Goal: Information Seeking & Learning: Learn about a topic

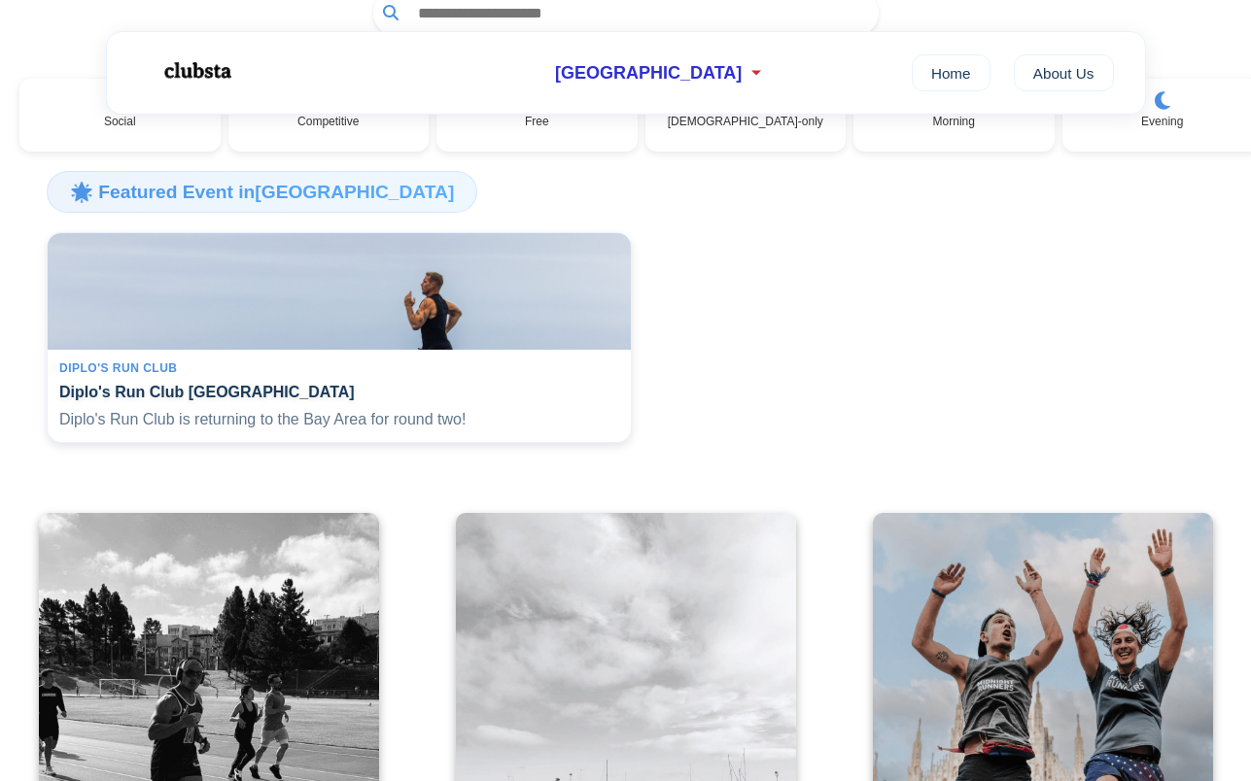
scroll to position [313, 0]
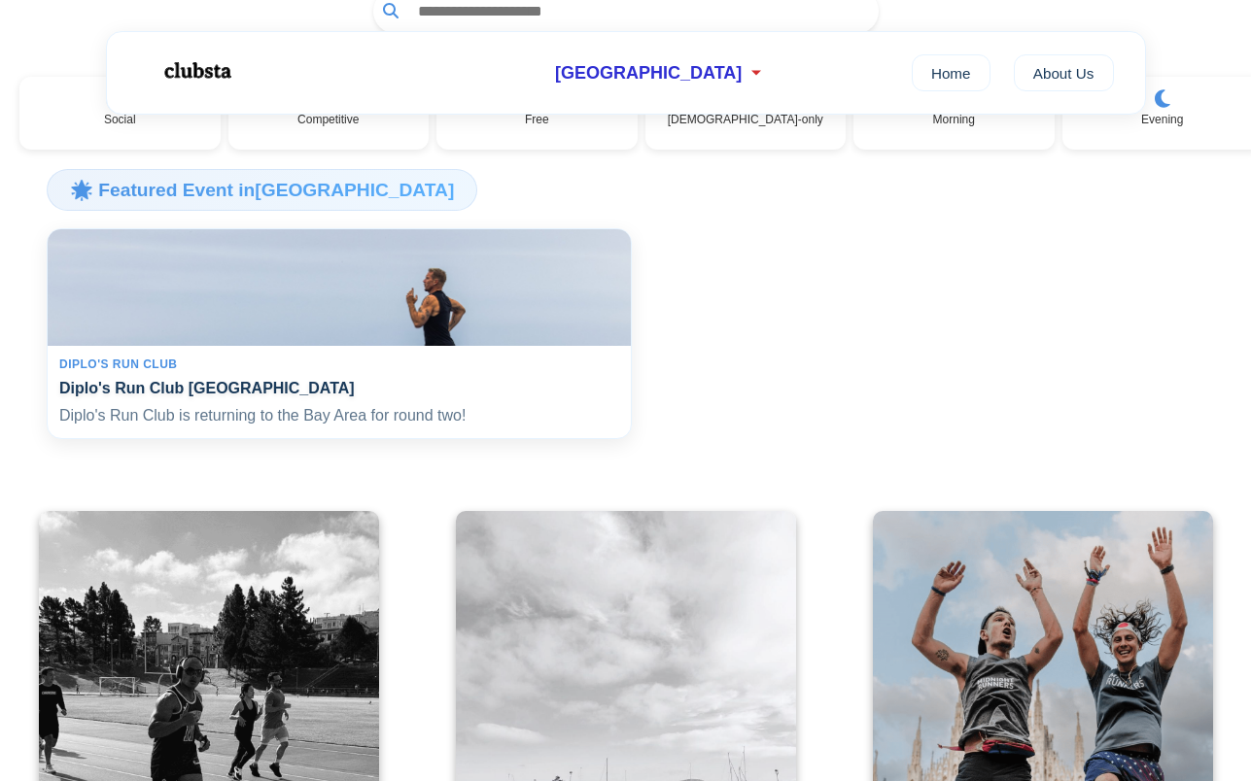
click at [478, 384] on div "Diplo's Run Club Diplo's Run Club San Francisco Diplo's Run Club is returning t…" at bounding box center [339, 392] width 583 height 93
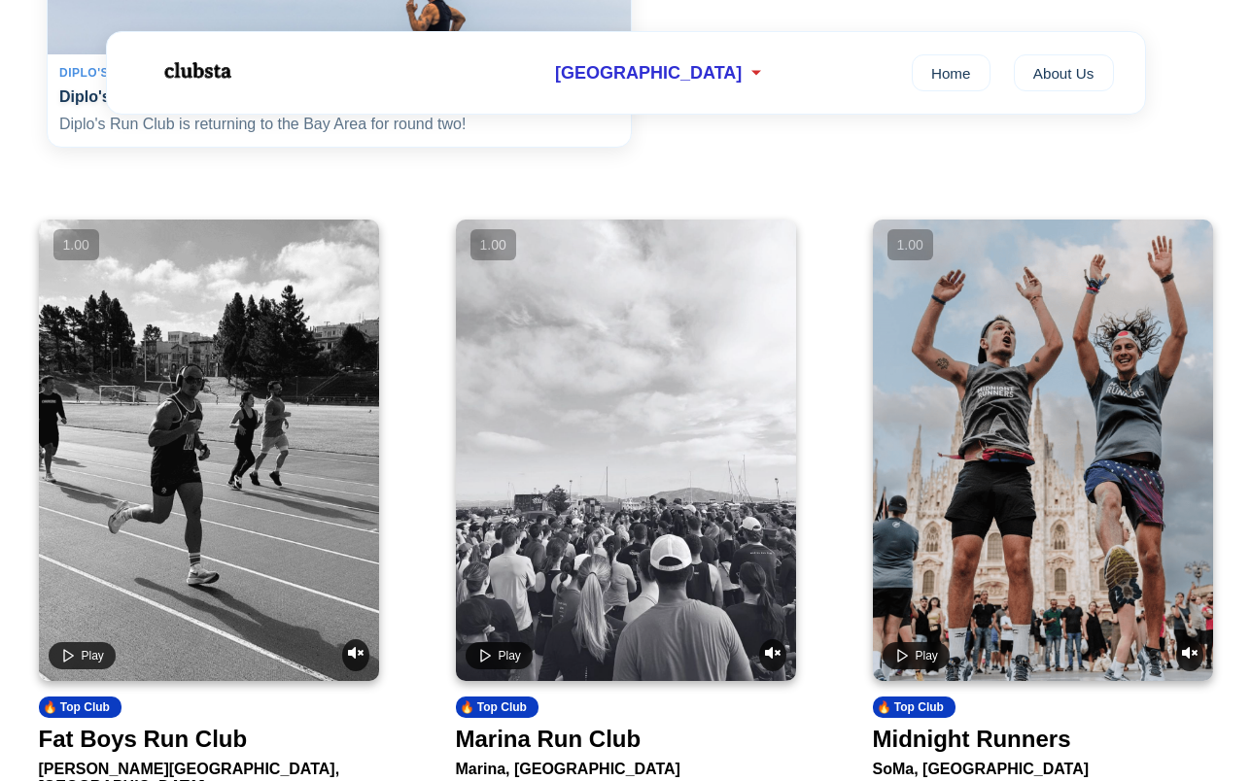
scroll to position [308, 0]
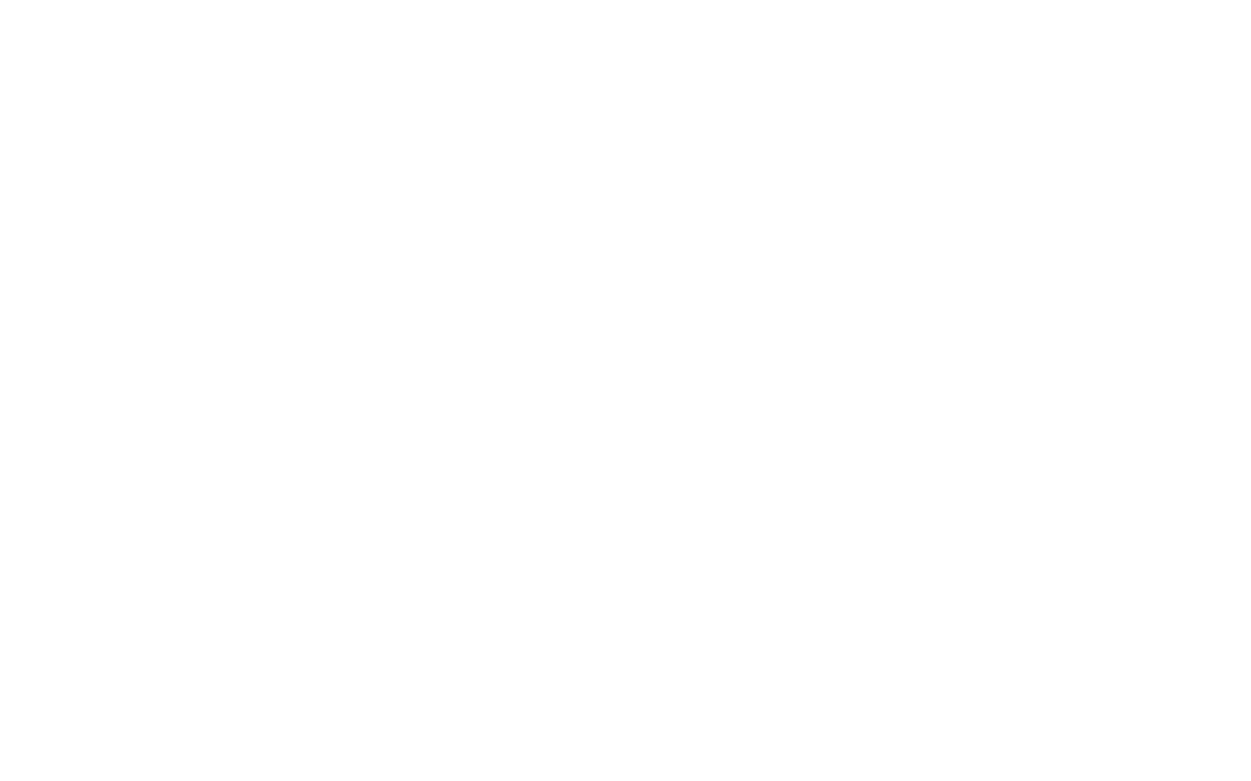
click at [409, 400] on html at bounding box center [625, 390] width 1251 height 781
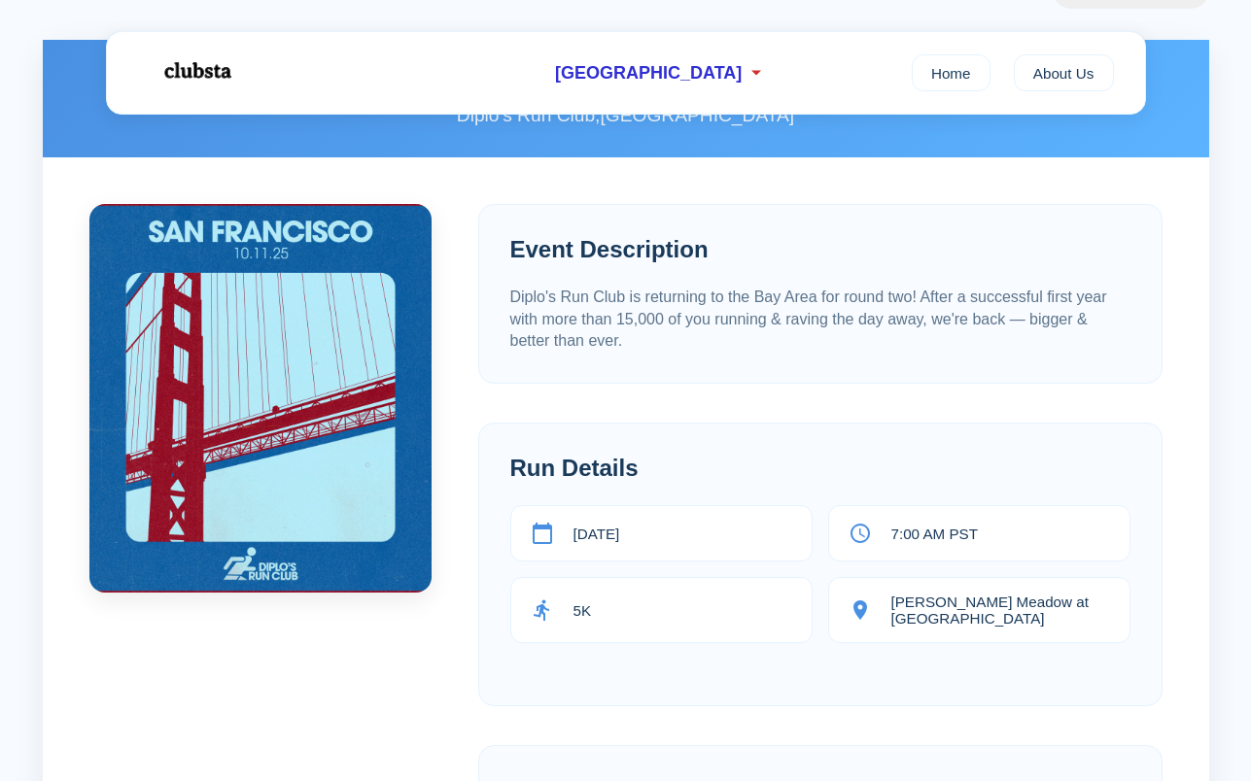
scroll to position [192, 0]
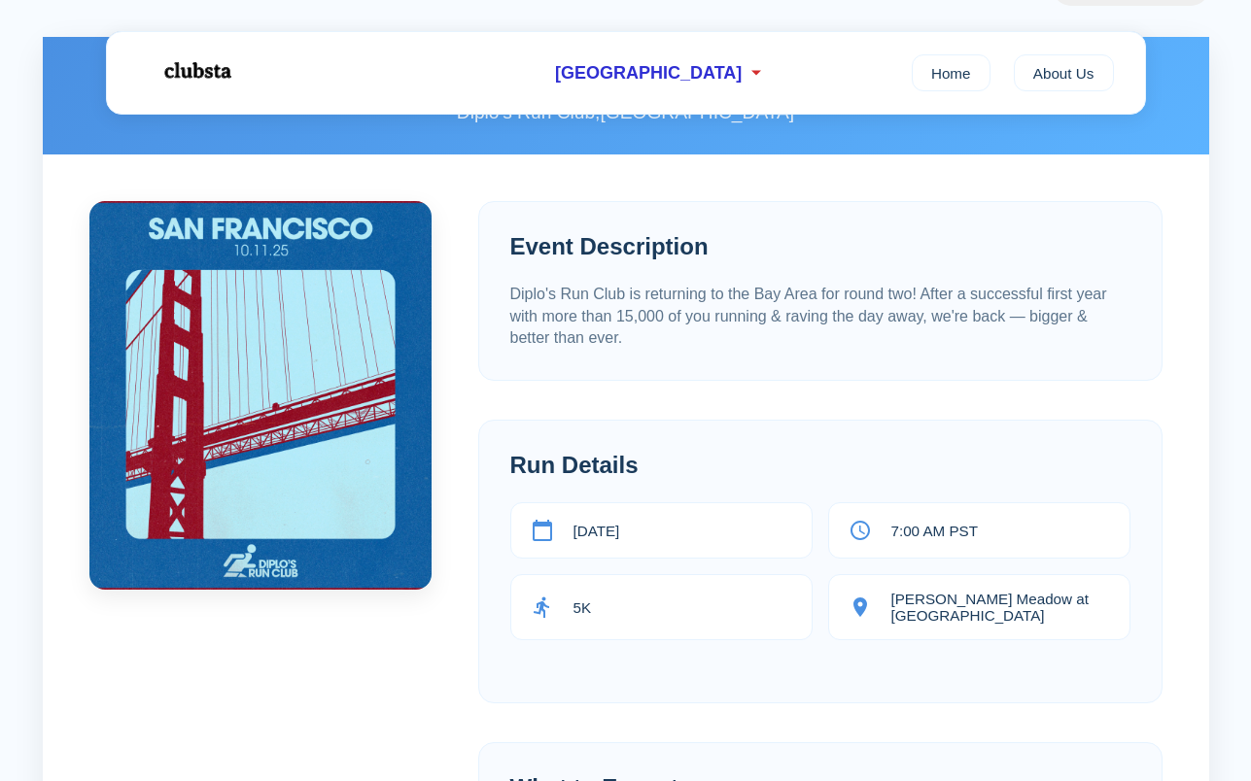
click at [631, 301] on p "Diplo's Run Club is returning to the Bay Area for round two! After a successful…" at bounding box center [820, 316] width 620 height 65
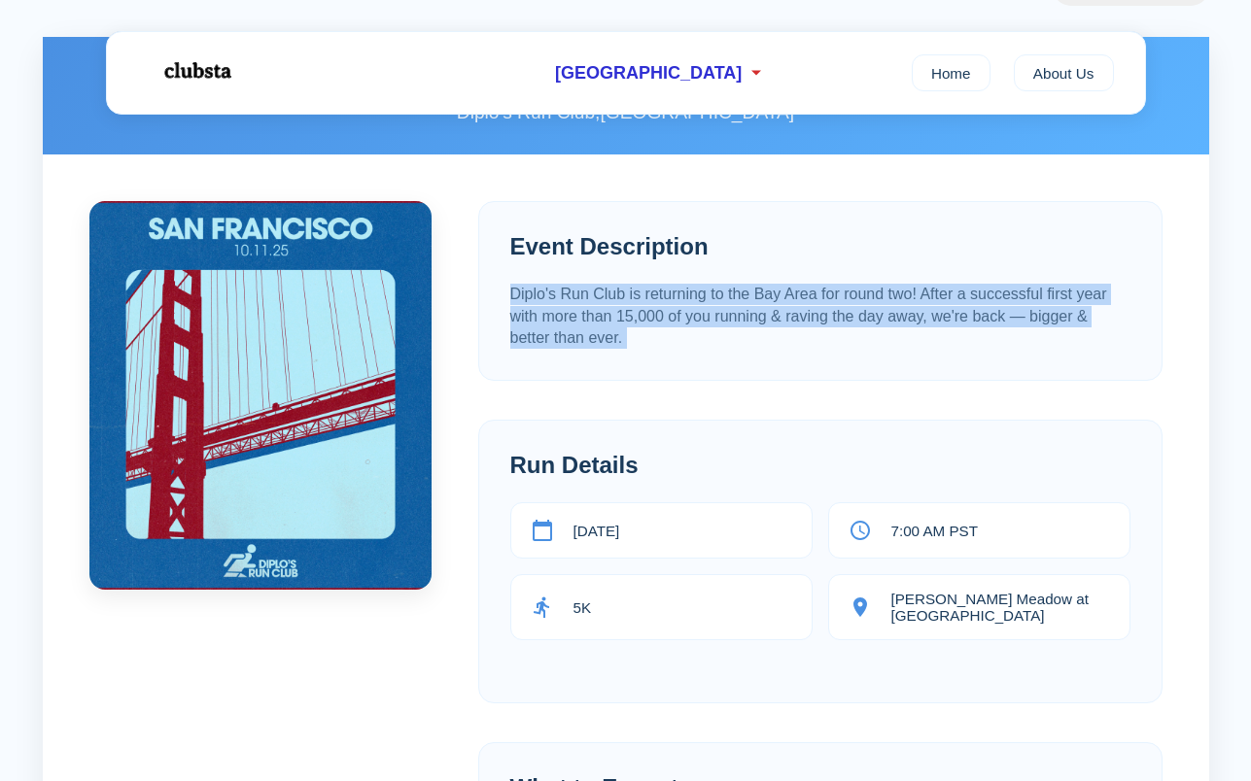
click at [631, 301] on p "Diplo's Run Club is returning to the Bay Area for round two! After a successful…" at bounding box center [820, 316] width 620 height 65
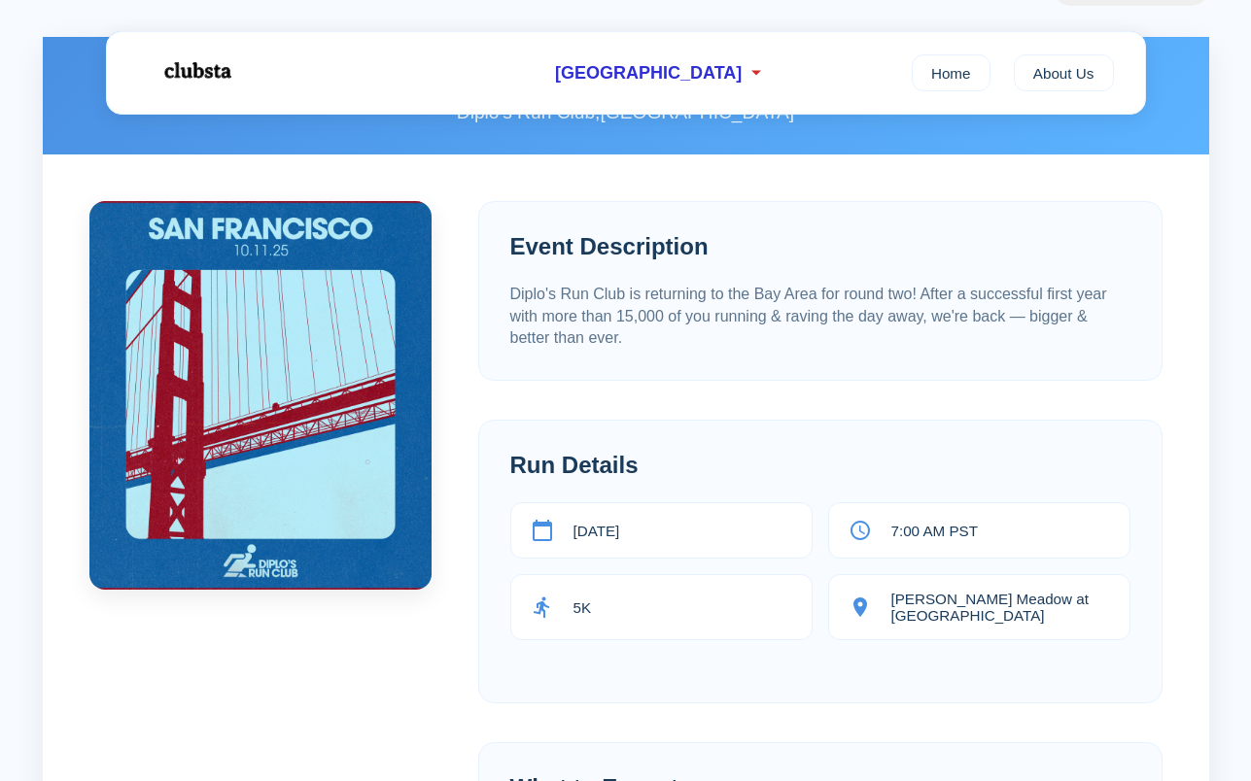
click at [631, 301] on p "Diplo's Run Club is returning to the Bay Area for round two! After a successful…" at bounding box center [820, 316] width 620 height 65
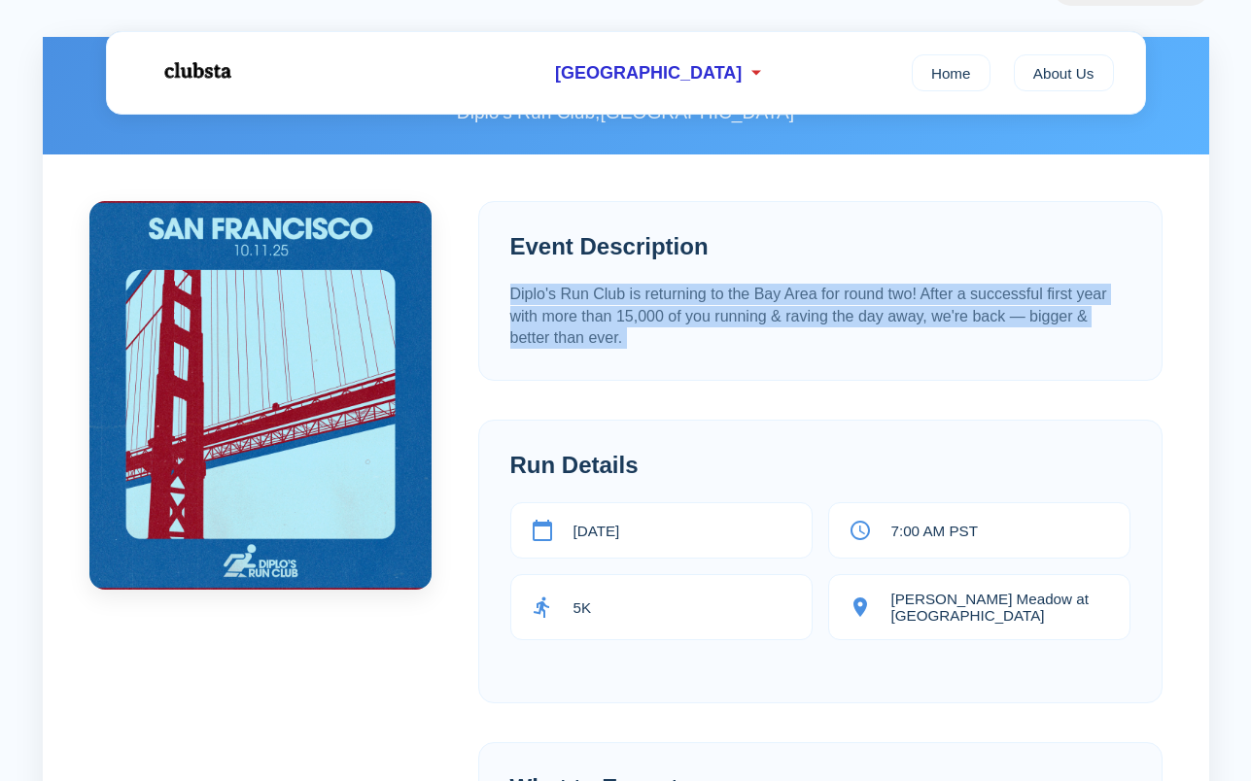
click at [631, 301] on p "Diplo's Run Club is returning to the Bay Area for round two! After a successful…" at bounding box center [820, 316] width 620 height 65
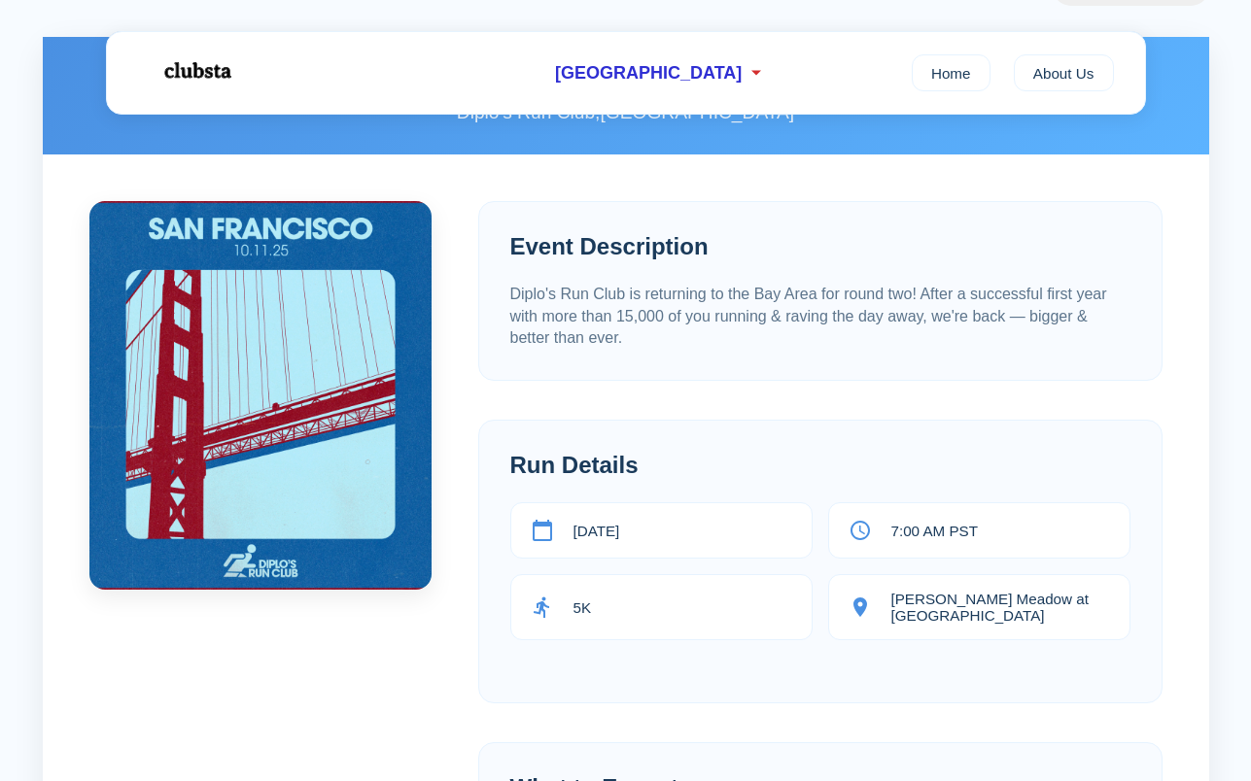
click at [631, 301] on p "Diplo's Run Club is returning to the Bay Area for round two! After a successful…" at bounding box center [820, 316] width 620 height 65
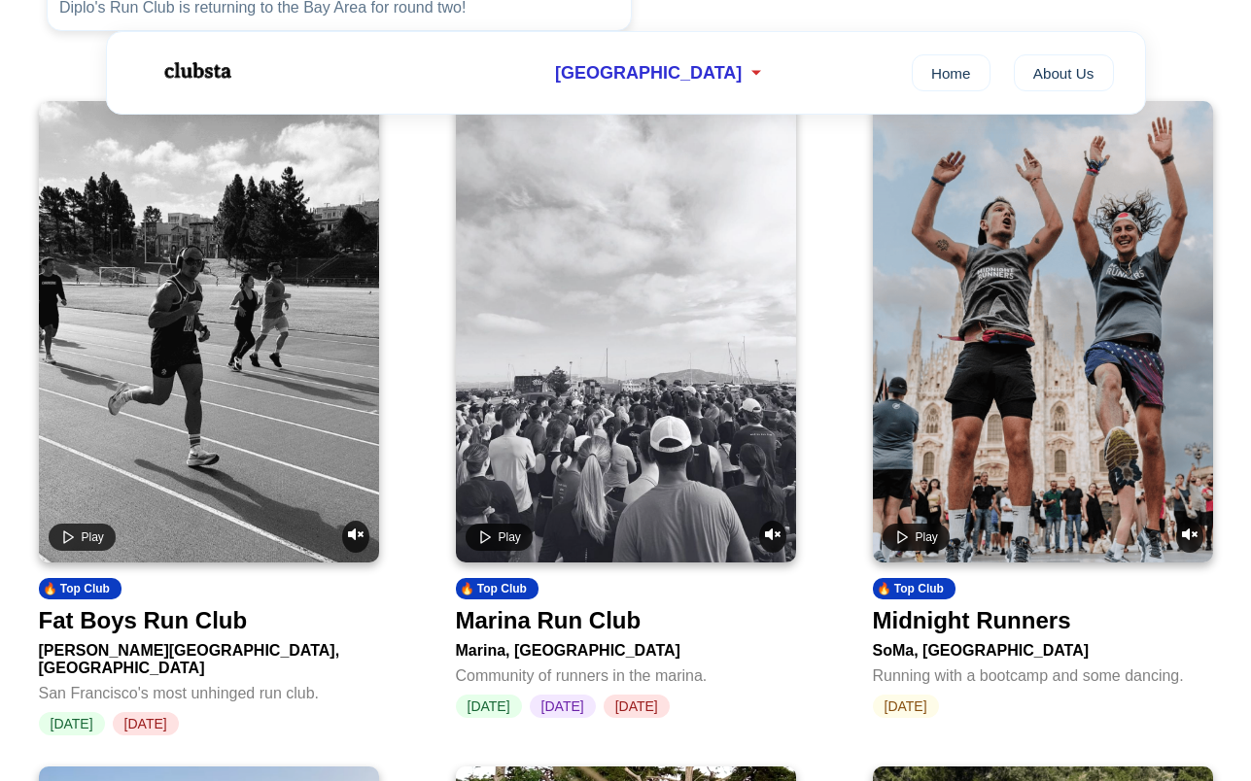
scroll to position [727, 0]
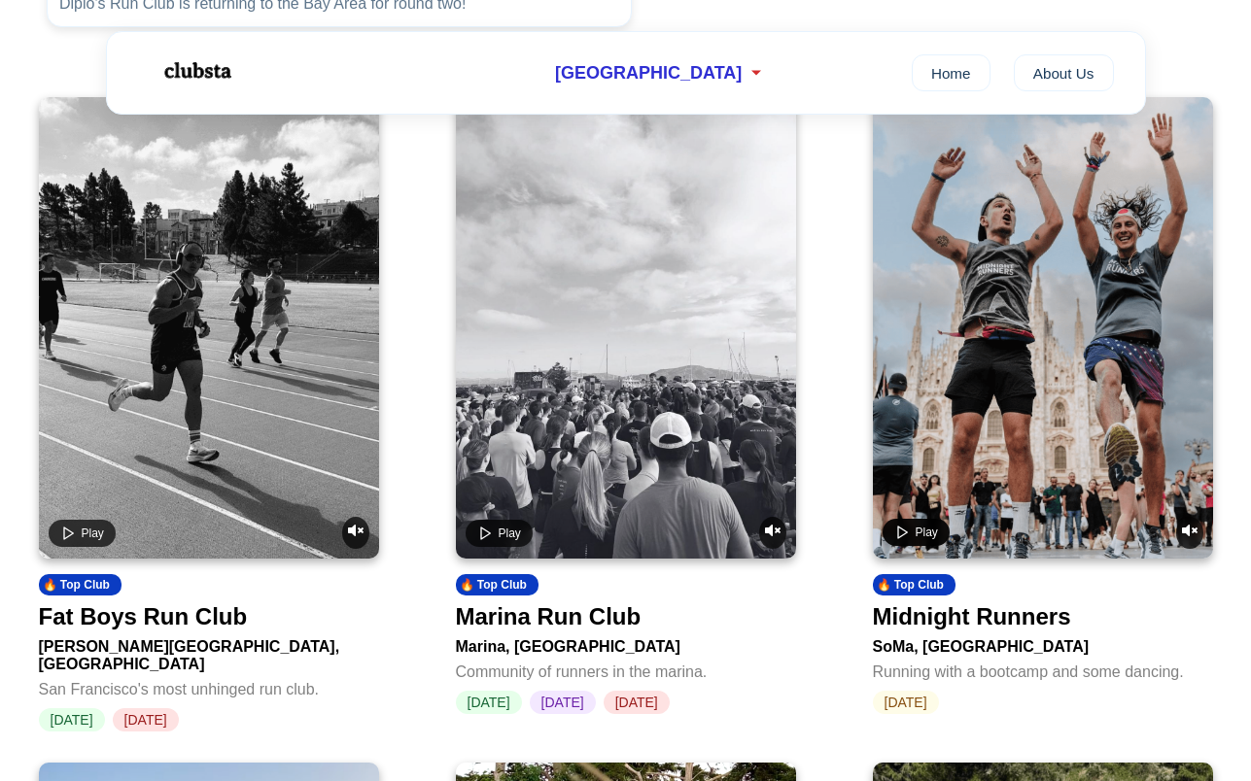
click at [909, 537] on icon "Play video" at bounding box center [902, 533] width 16 height 16
click at [1184, 536] on icon "Unmute video" at bounding box center [1190, 530] width 16 height 12
click at [935, 539] on span "Pause" at bounding box center [932, 533] width 33 height 14
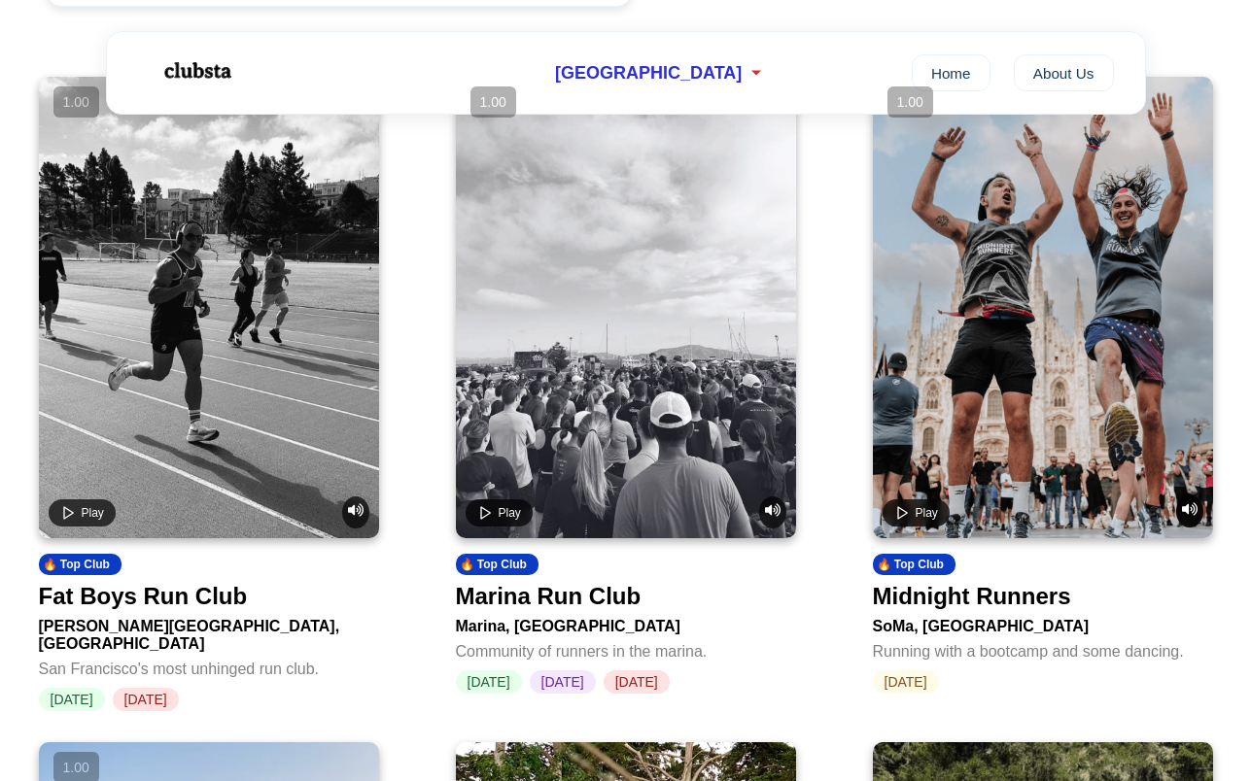
scroll to position [752, 0]
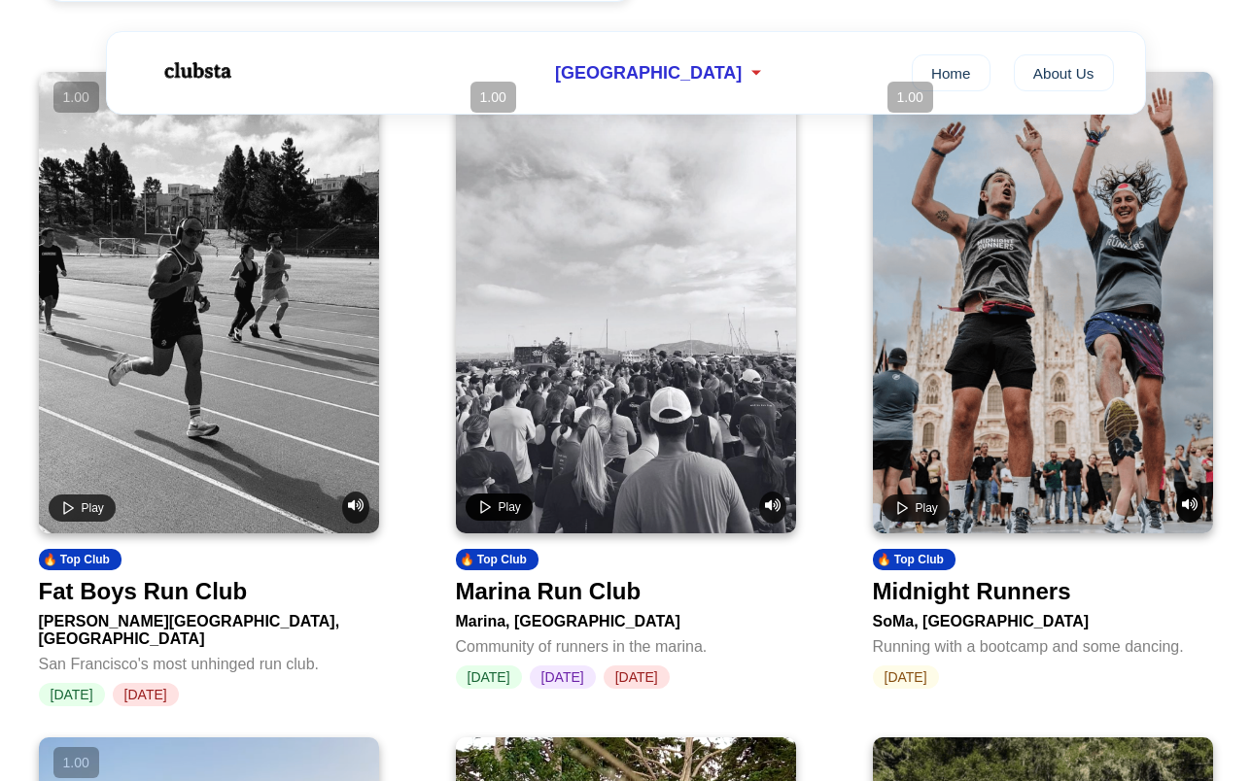
click at [506, 505] on button "Play" at bounding box center [499, 507] width 67 height 27
click at [506, 505] on button "Pause" at bounding box center [505, 507] width 78 height 27
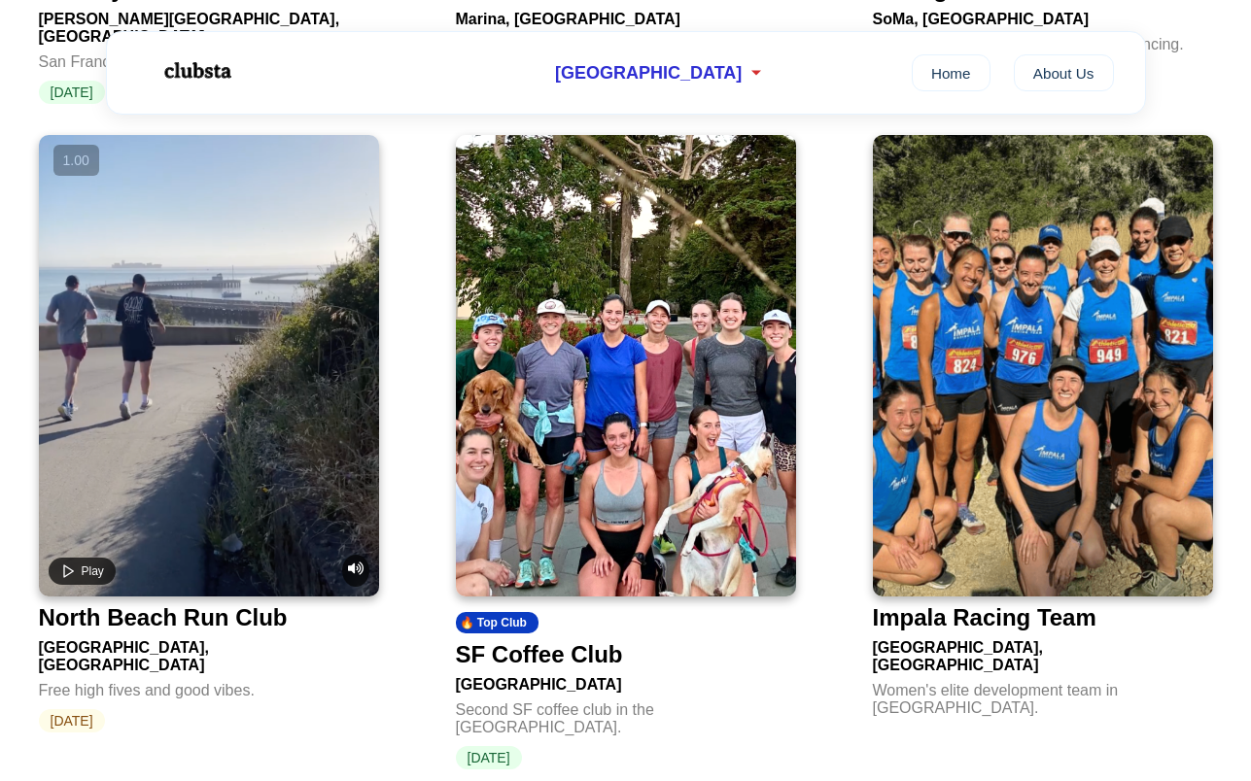
scroll to position [1378, 0]
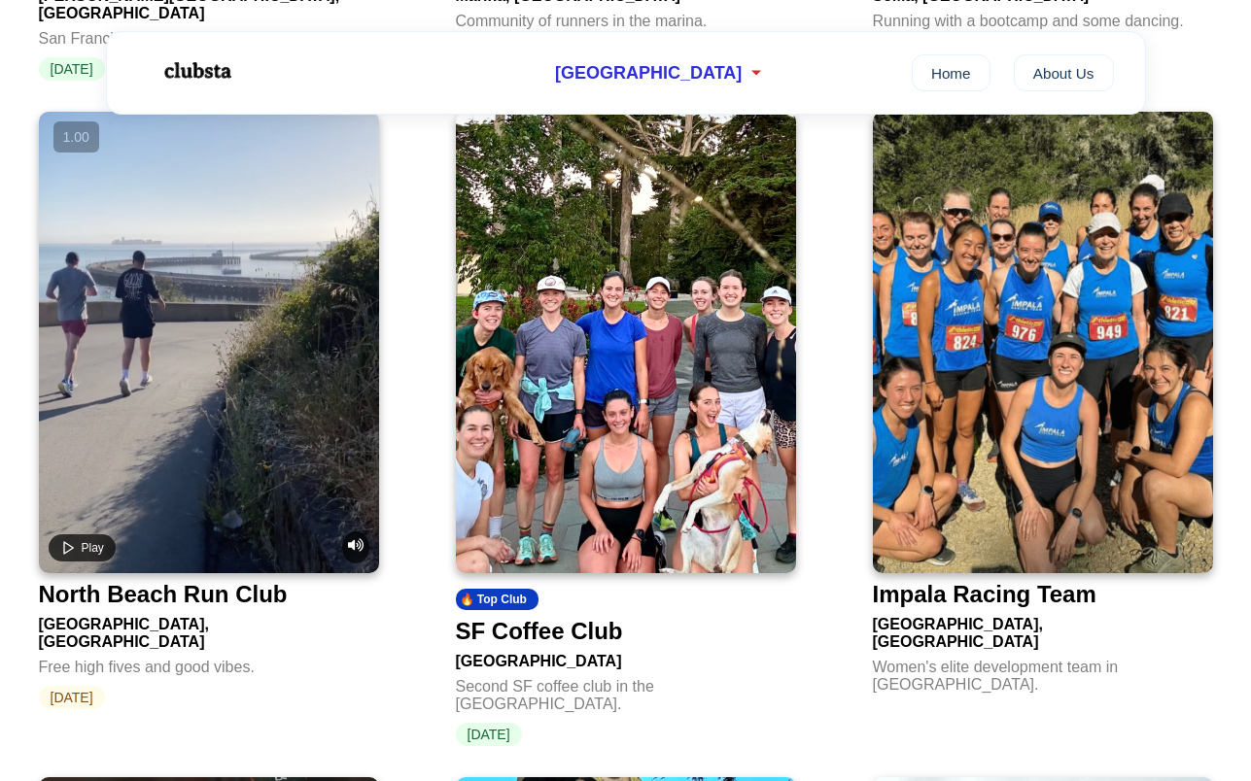
click at [950, 494] on img at bounding box center [1043, 343] width 340 height 462
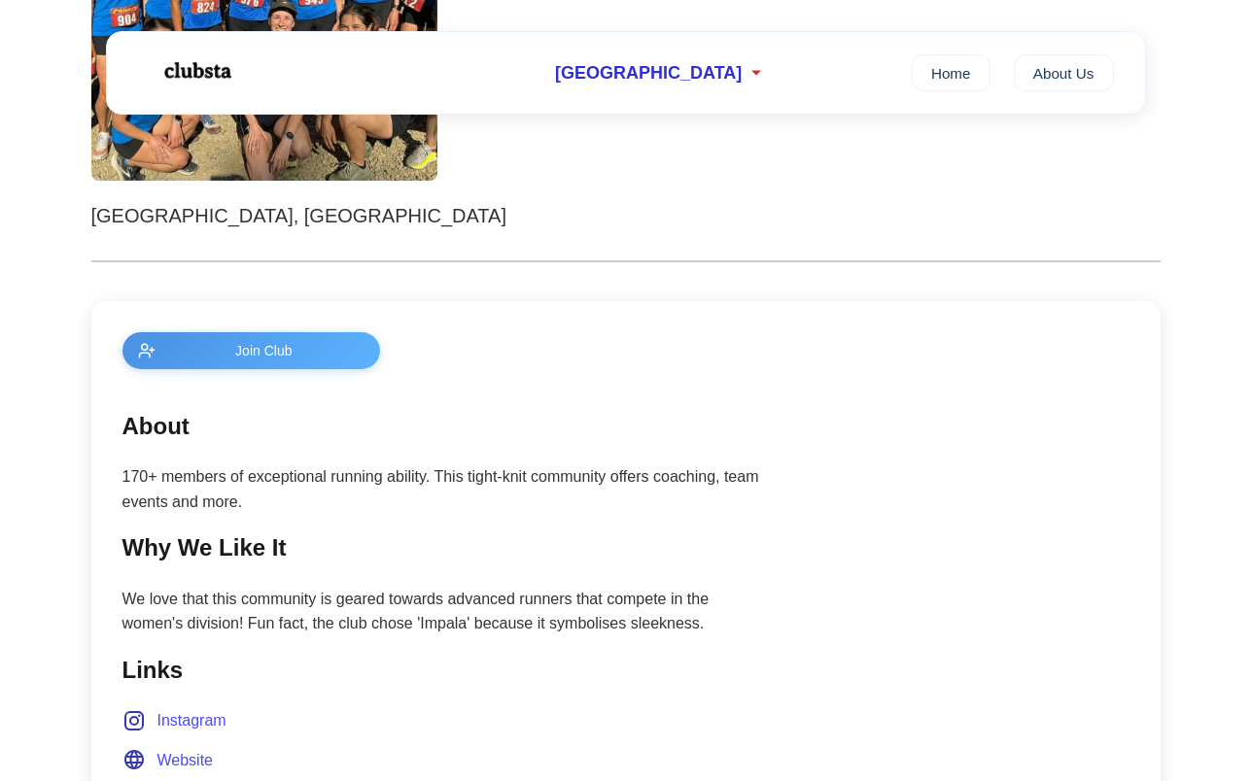
scroll to position [551, 0]
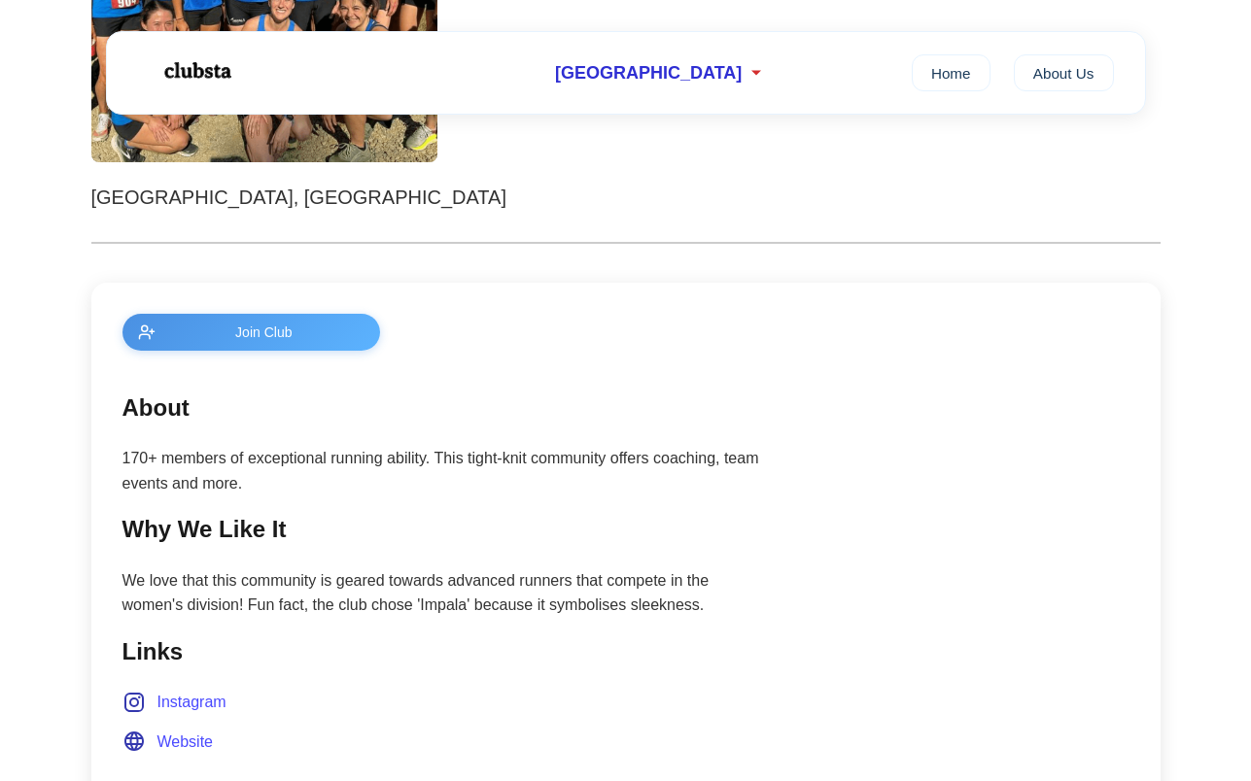
click at [950, 494] on aside at bounding box center [968, 548] width 323 height 469
click at [941, 463] on aside at bounding box center [968, 548] width 323 height 469
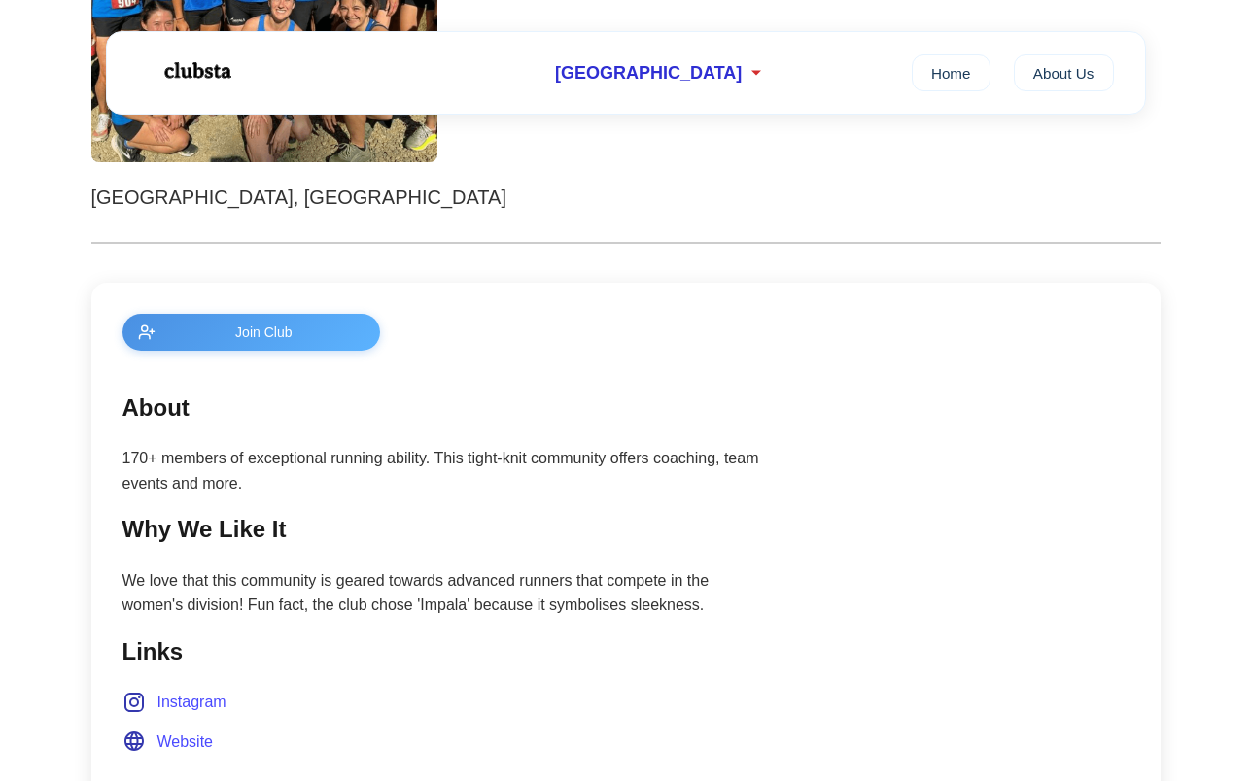
click at [941, 463] on aside at bounding box center [968, 548] width 323 height 469
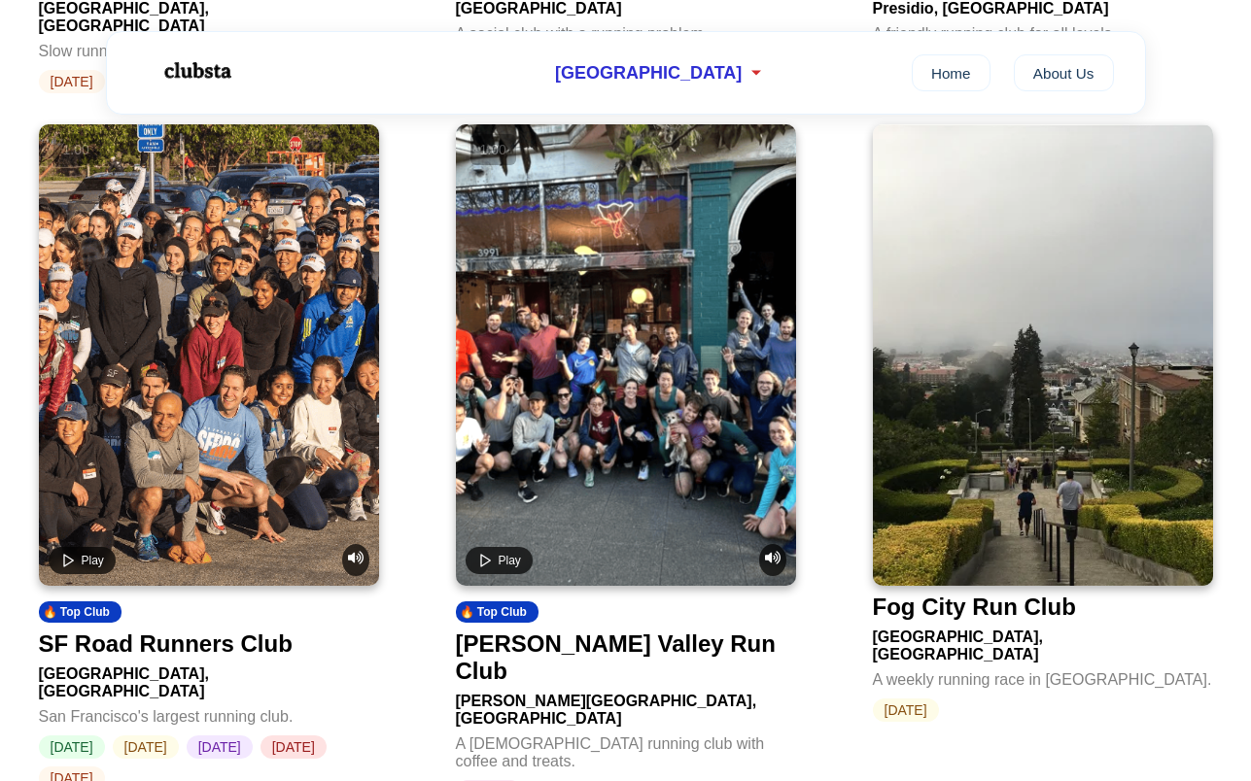
scroll to position [2659, 0]
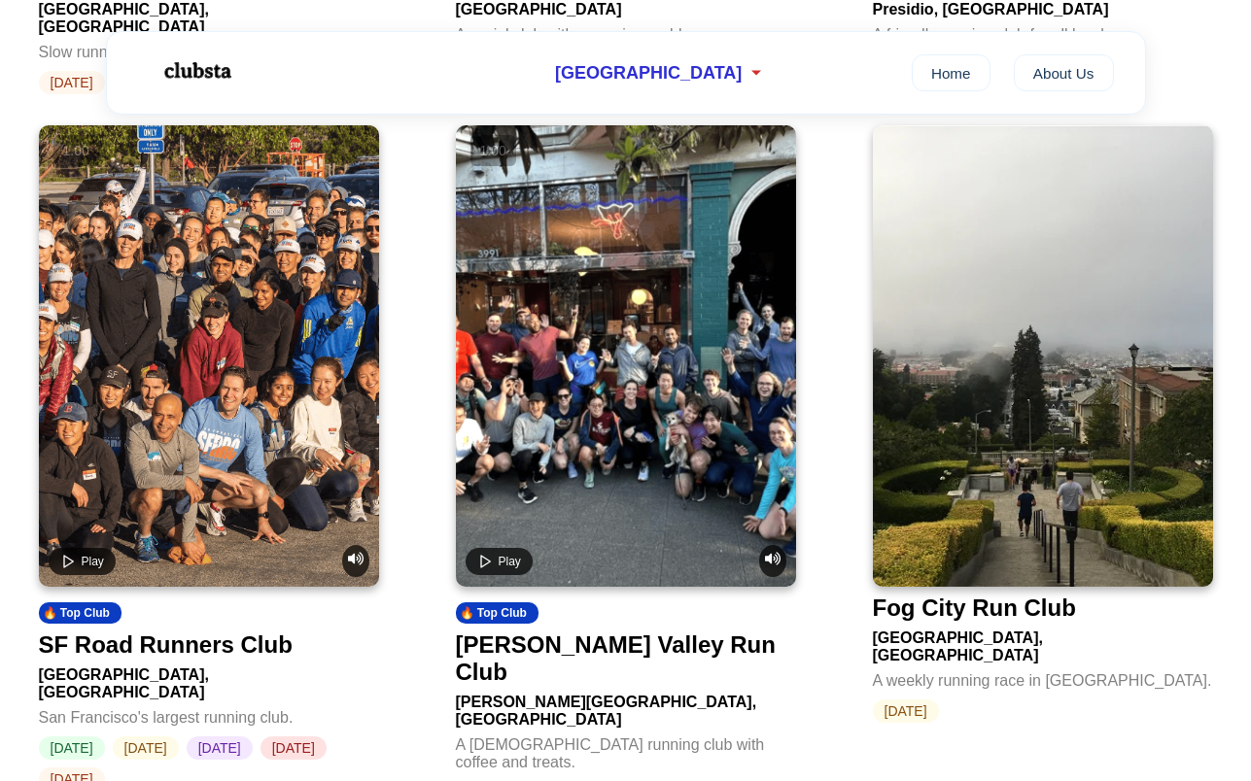
click at [220, 350] on video at bounding box center [209, 356] width 340 height 462
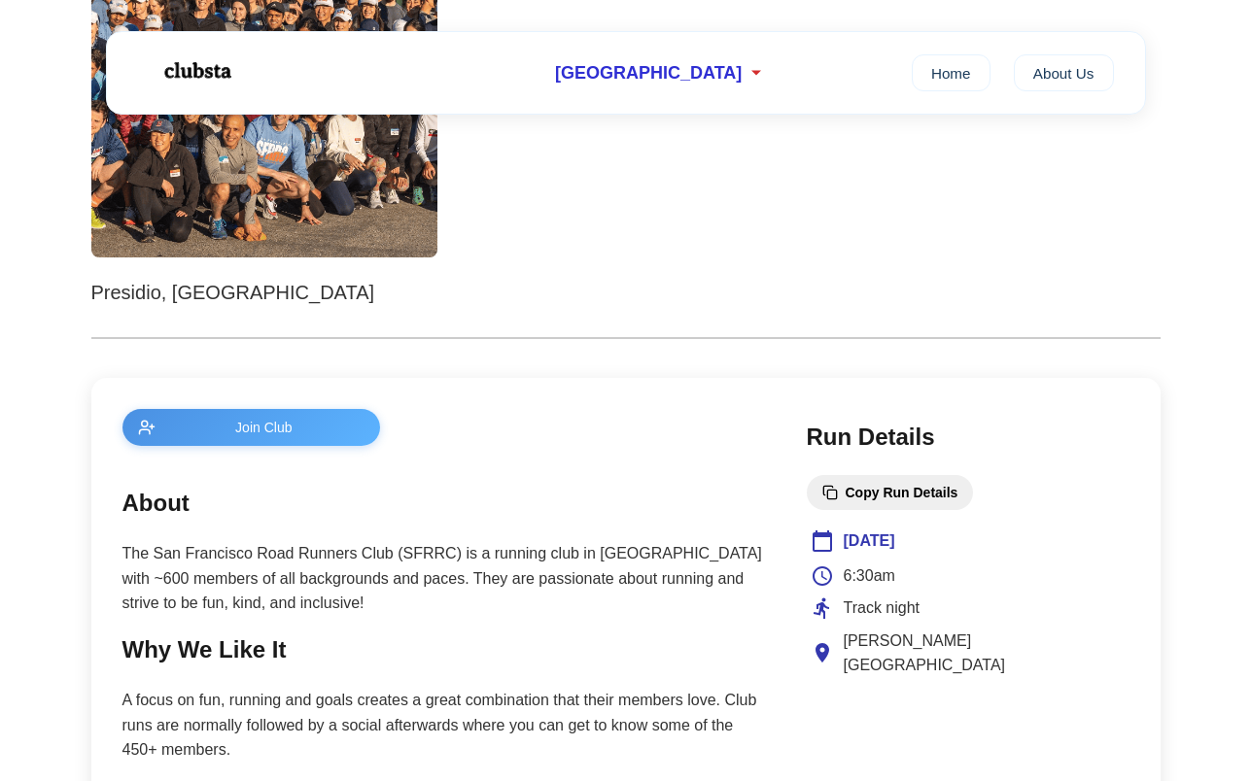
scroll to position [487, 0]
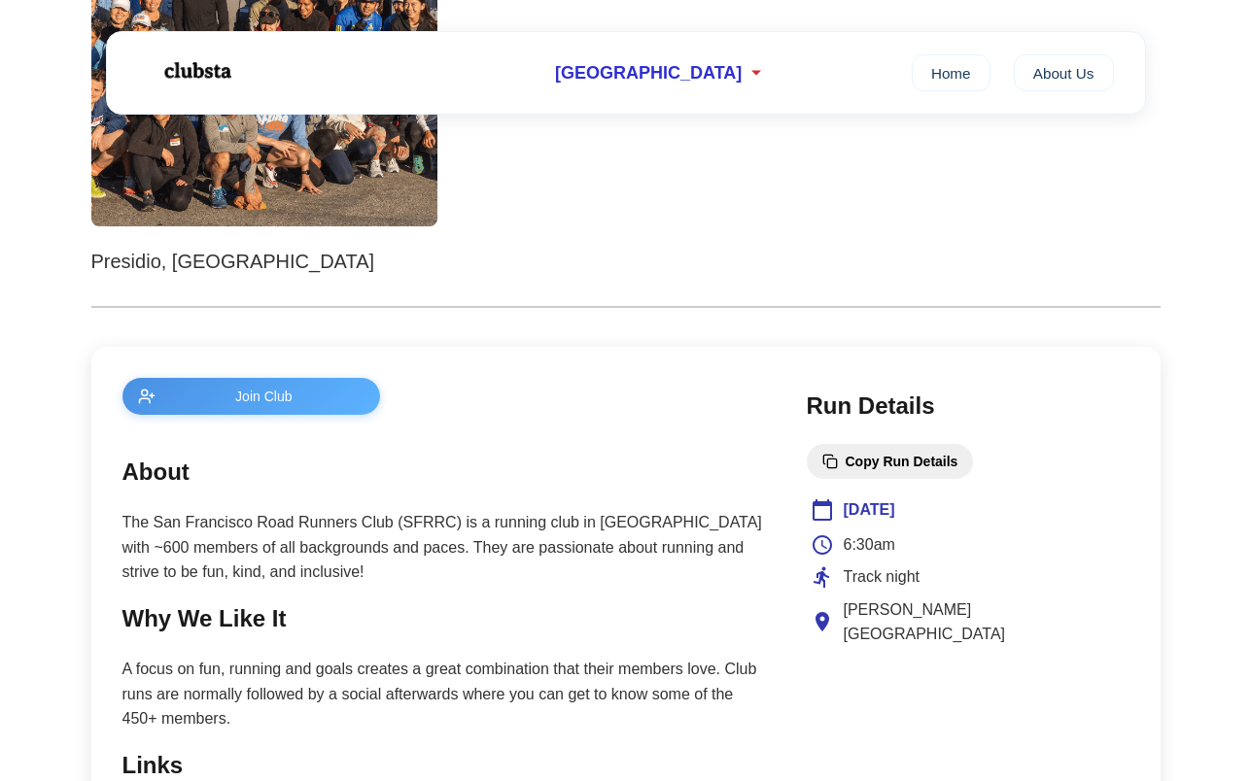
click at [281, 481] on h2 "About" at bounding box center [444, 472] width 645 height 37
click at [281, 507] on section "About The San Francisco Road Runners Club (SFRRC) is a running club in San Fran…" at bounding box center [444, 519] width 645 height 131
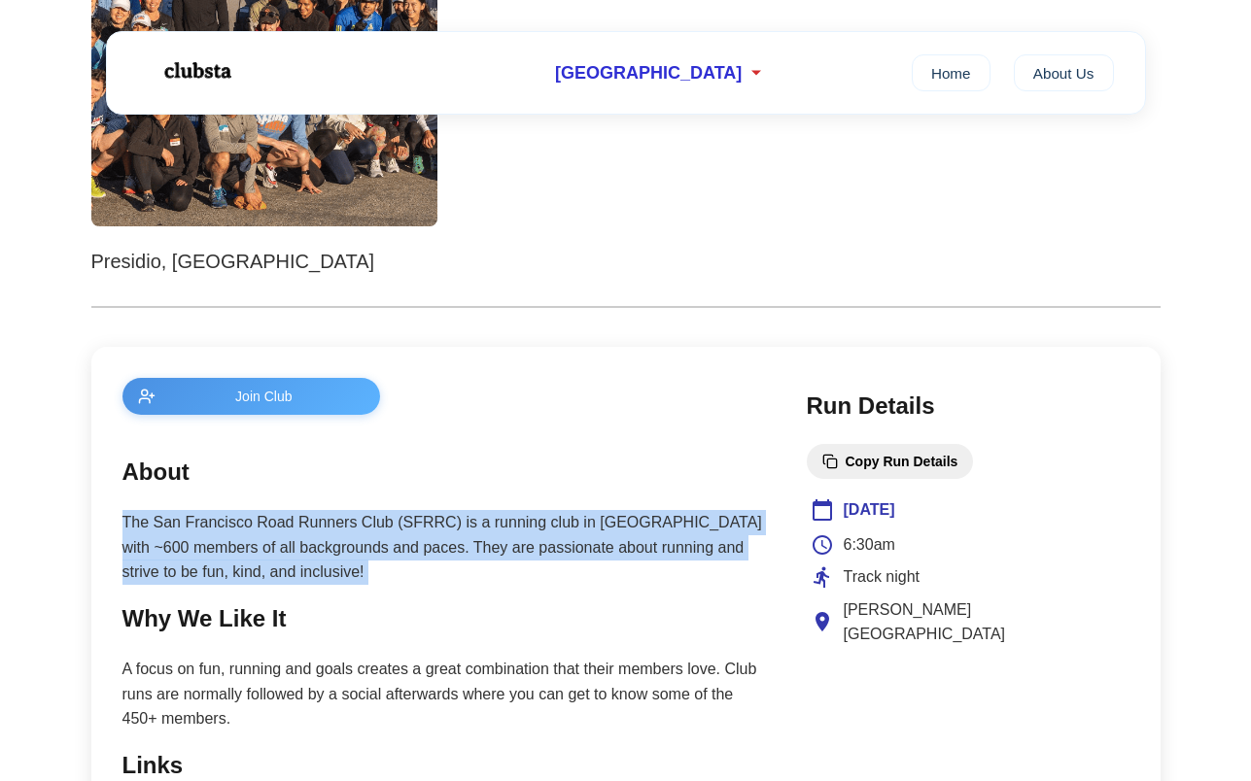
click at [283, 533] on p "The San Francisco Road Runners Club (SFRRC) is a running club in San Francisco …" at bounding box center [444, 547] width 645 height 75
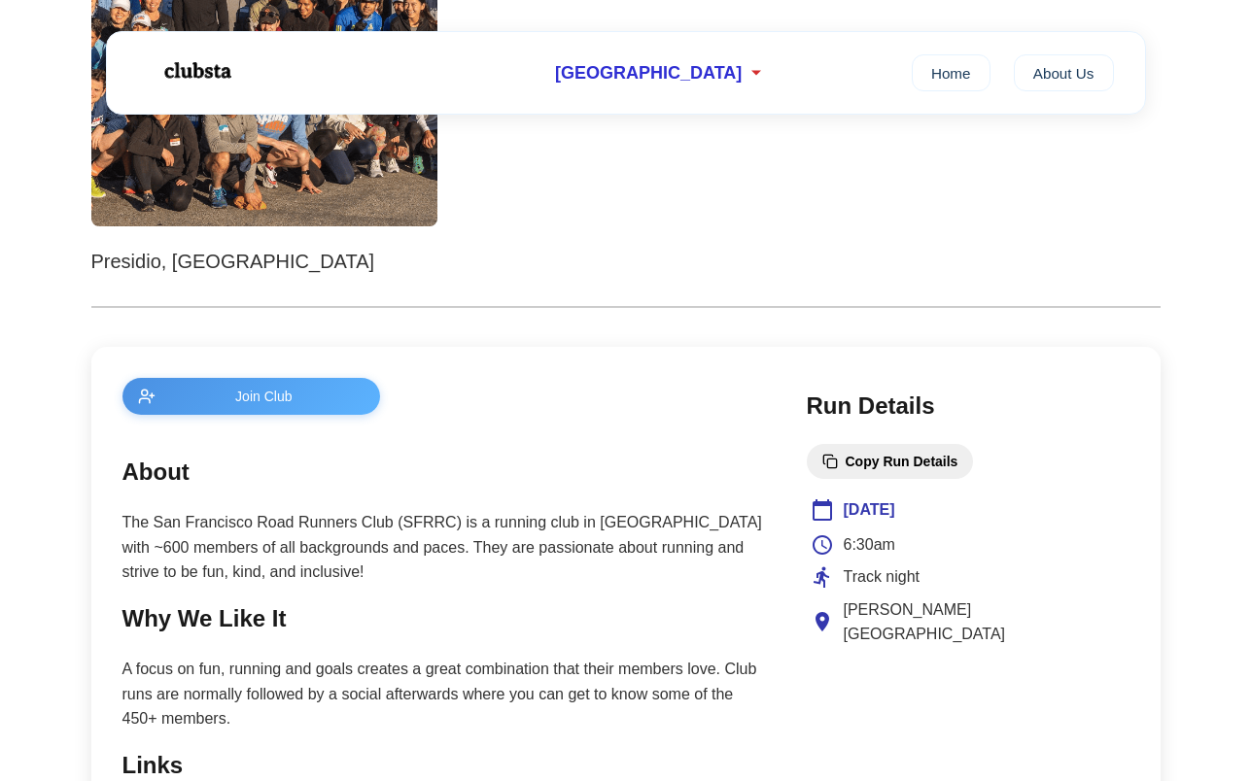
click at [283, 533] on p "The San Francisco Road Runners Club (SFRRC) is a running club in San Francisco …" at bounding box center [444, 547] width 645 height 75
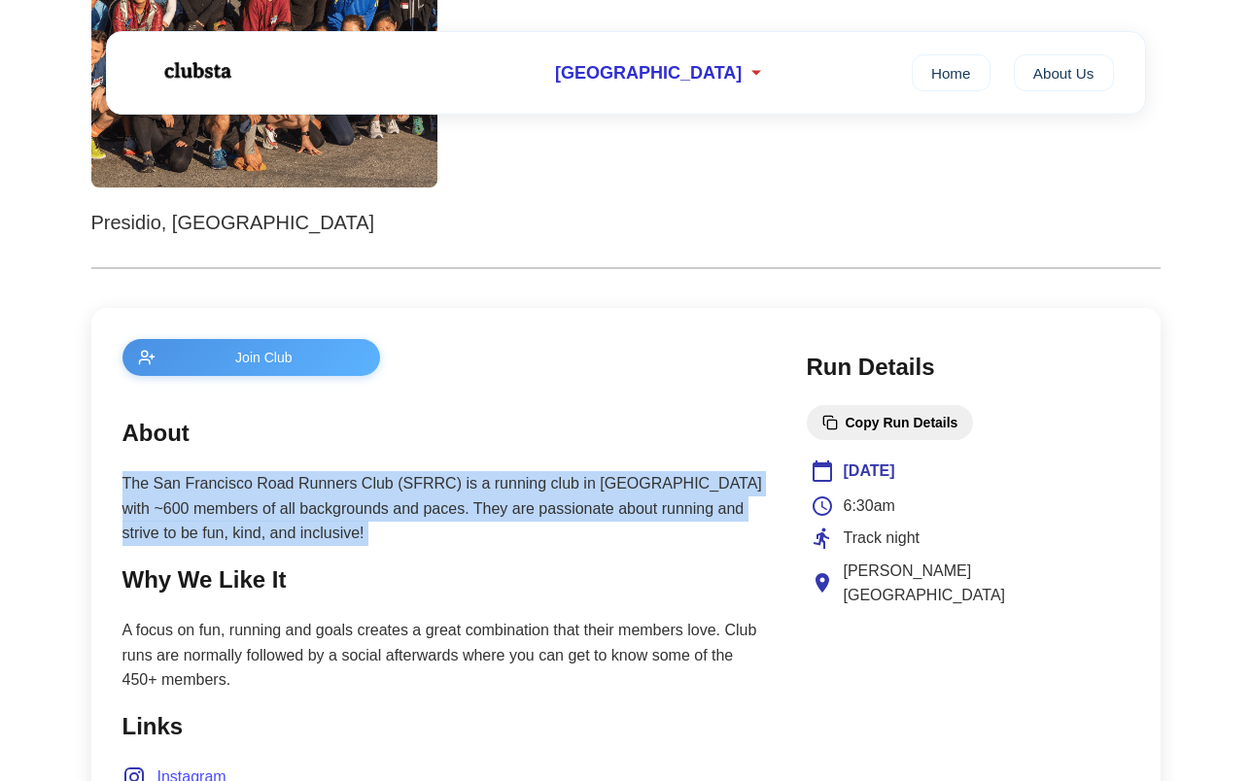
scroll to position [543, 0]
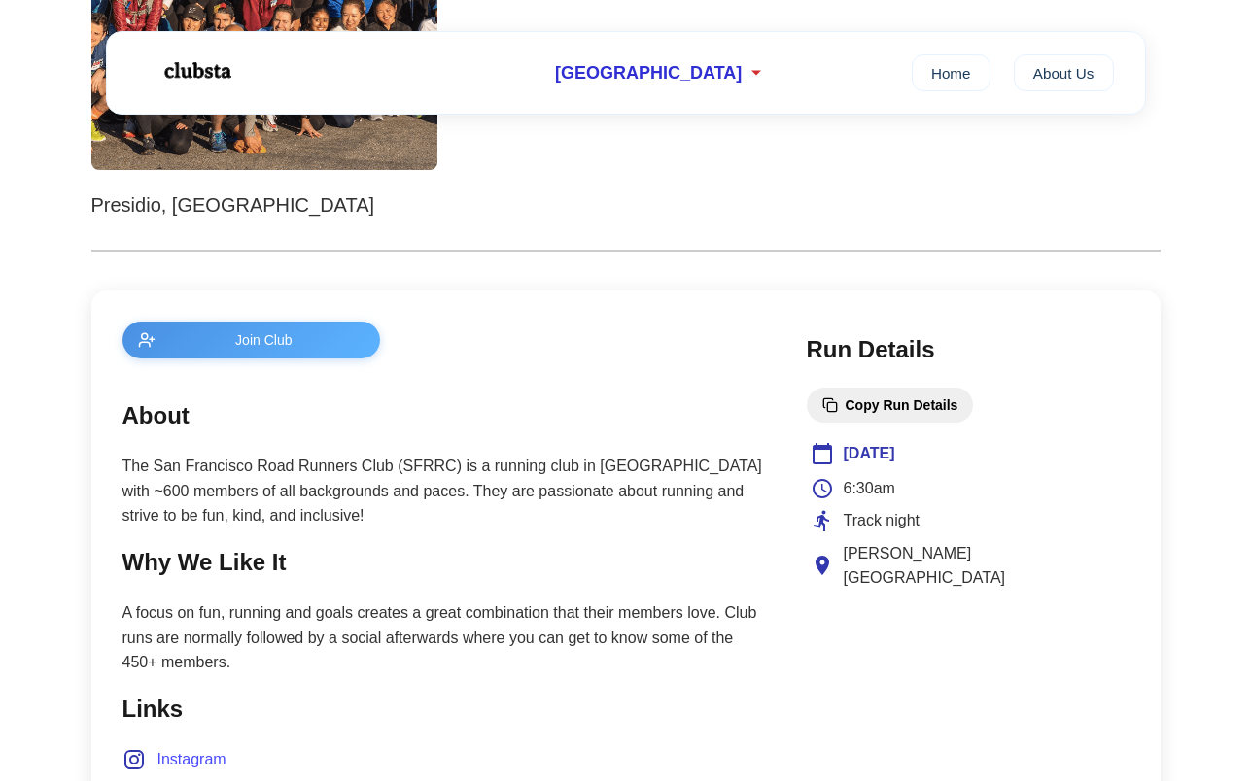
click at [294, 601] on p "A focus on fun, running and goals creates a great combination that their member…" at bounding box center [444, 638] width 645 height 75
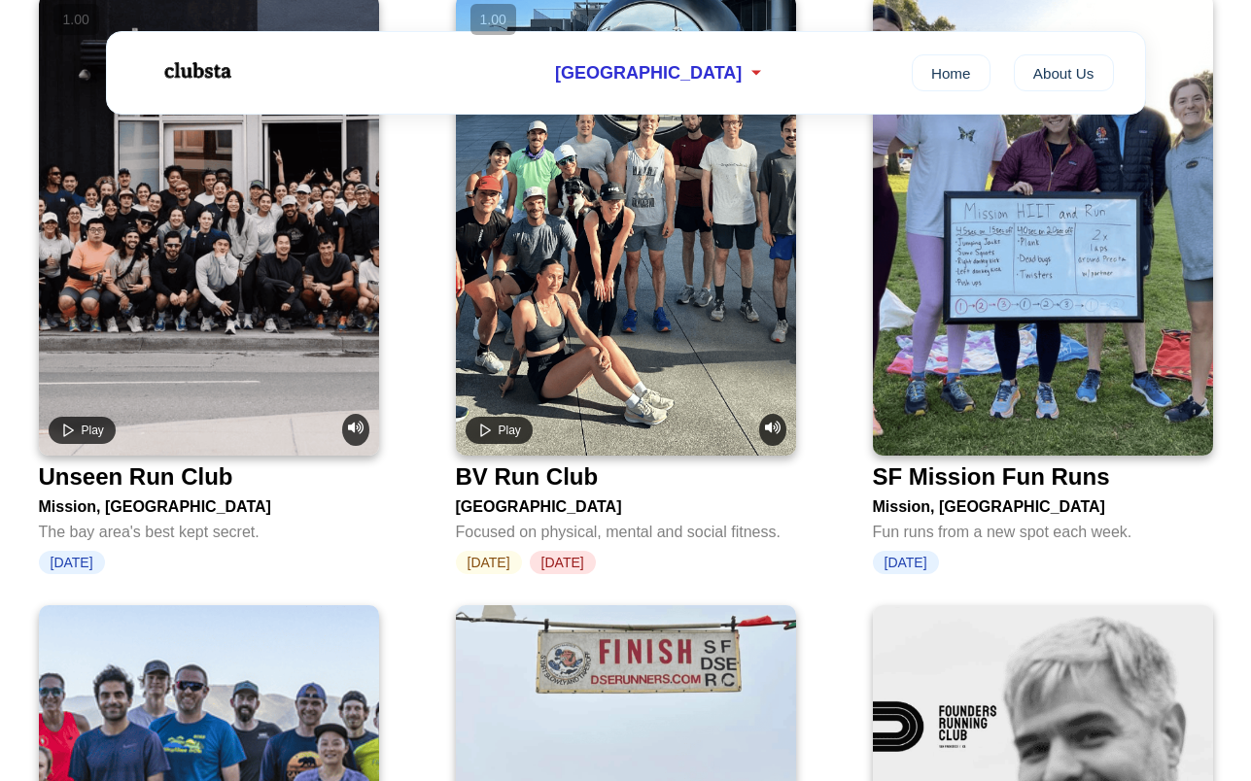
scroll to position [3522, 0]
